Goal: Transaction & Acquisition: Purchase product/service

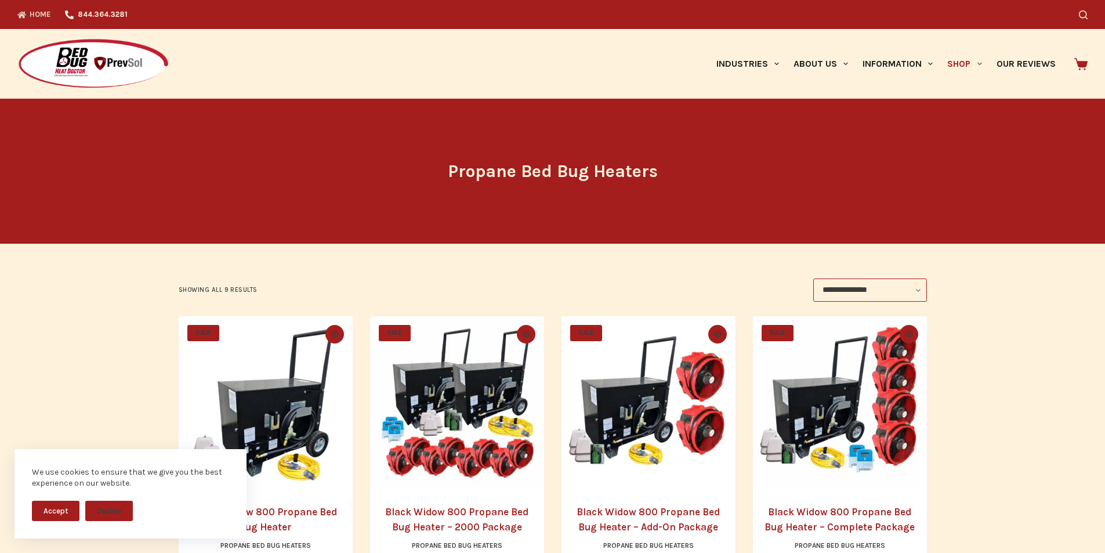
click at [28, 20] on link "Home" at bounding box center [37, 14] width 41 height 29
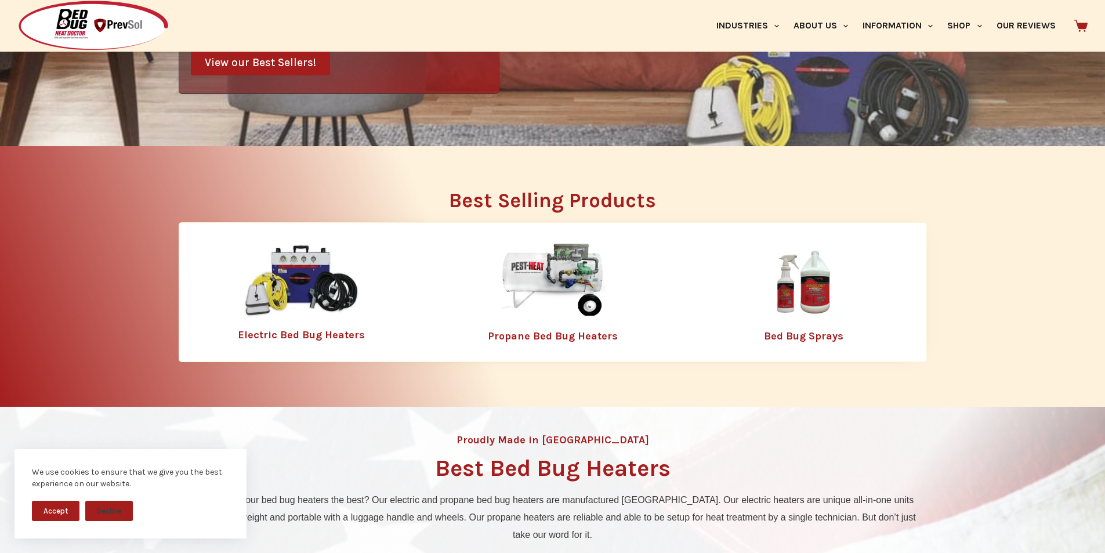
scroll to position [338, 0]
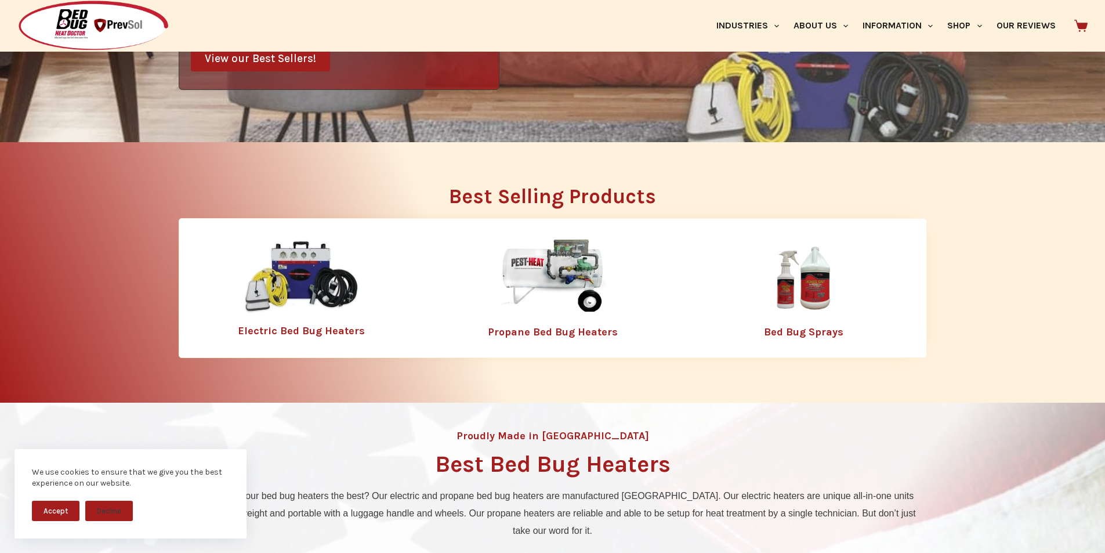
click at [280, 280] on img at bounding box center [302, 276] width 116 height 75
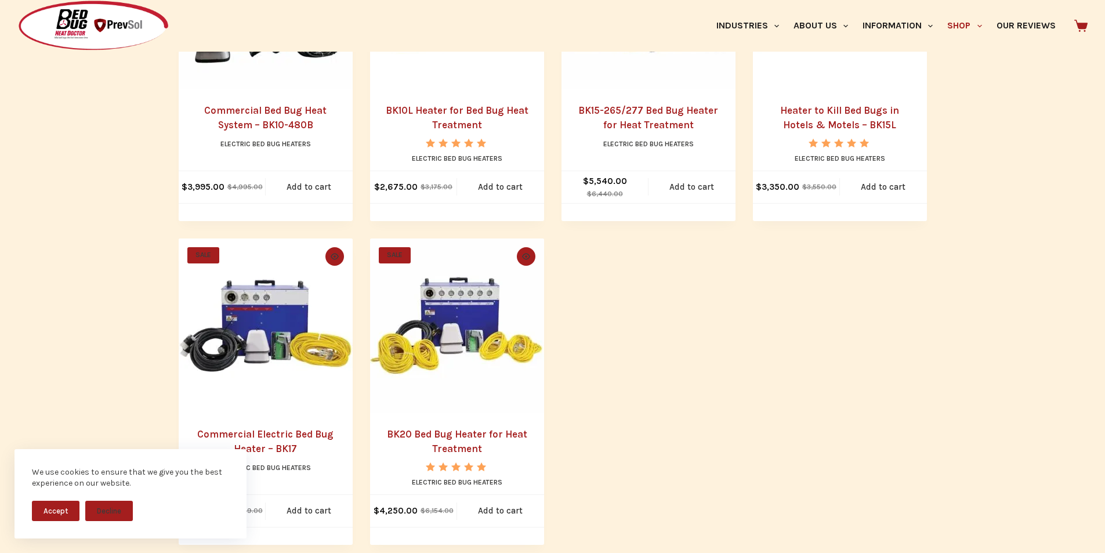
scroll to position [822, 0]
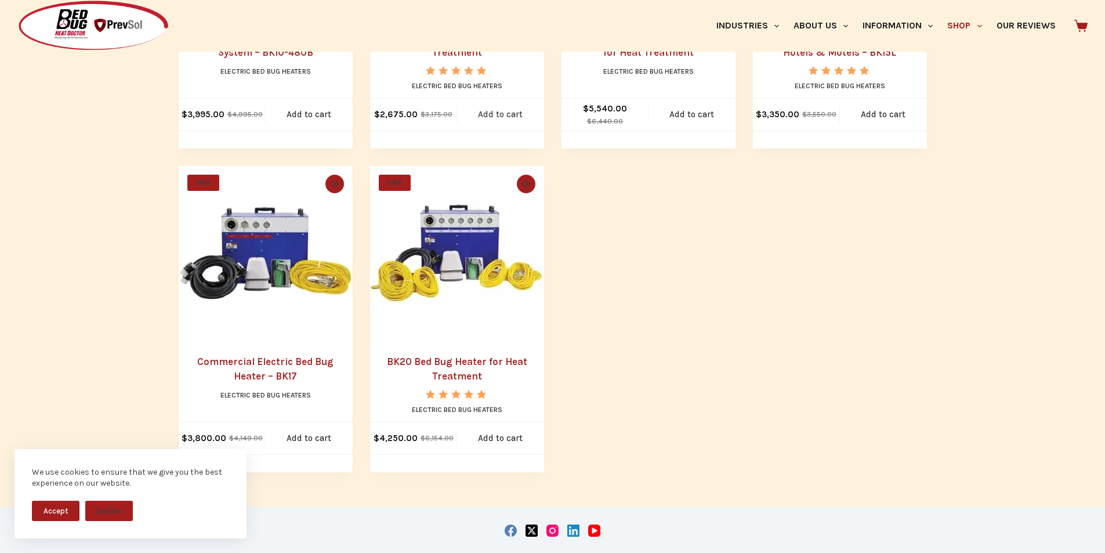
click at [495, 130] on link "Add to cart" at bounding box center [500, 115] width 87 height 32
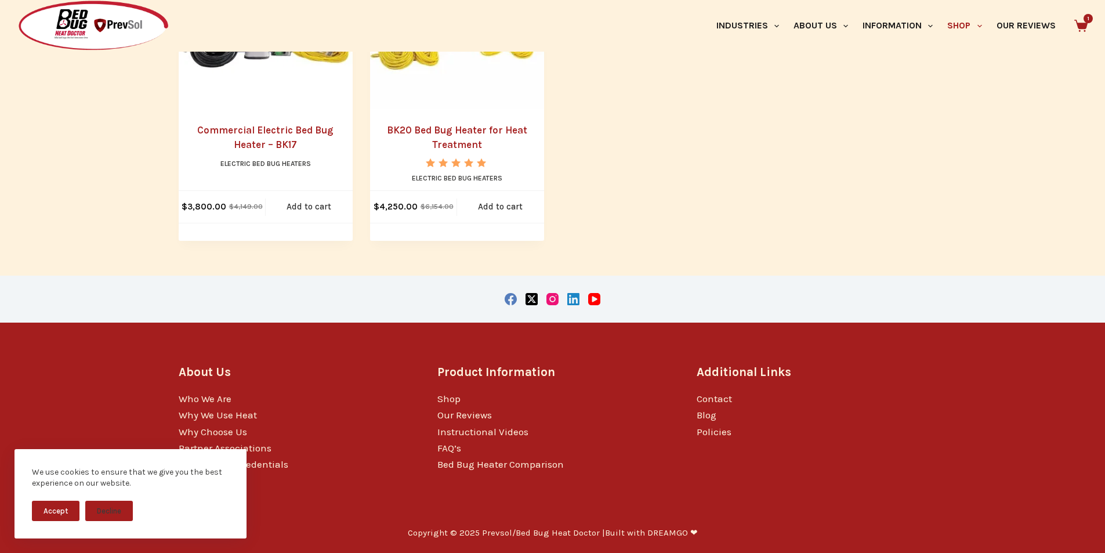
scroll to position [1209, 0]
click at [193, 416] on link "Why We Use Heat" at bounding box center [218, 415] width 78 height 12
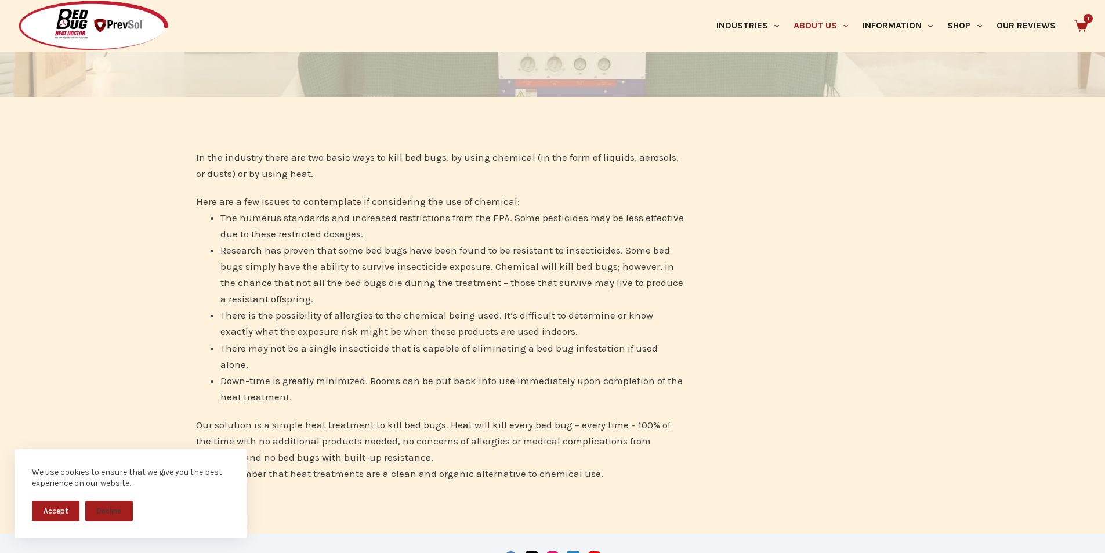
scroll to position [217, 0]
